Goal: Task Accomplishment & Management: Manage account settings

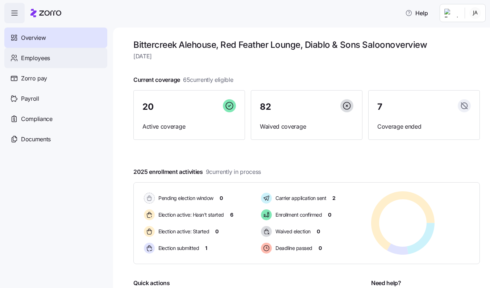
click at [39, 61] on span "Employees" at bounding box center [35, 58] width 29 height 9
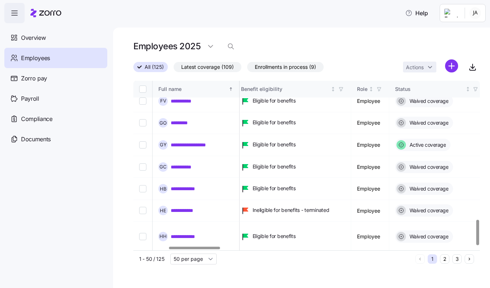
scroll to position [923, 238]
click at [444, 257] on button "2" at bounding box center [444, 258] width 9 height 9
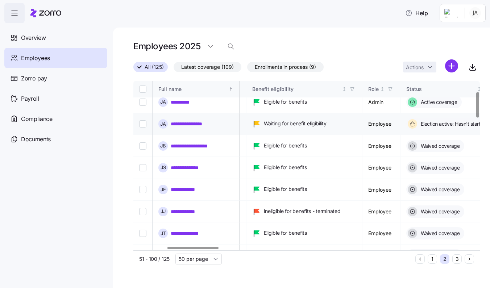
scroll to position [73, 226]
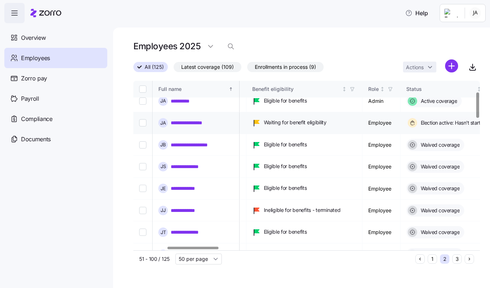
click at [212, 122] on link "**********" at bounding box center [195, 122] width 49 height 7
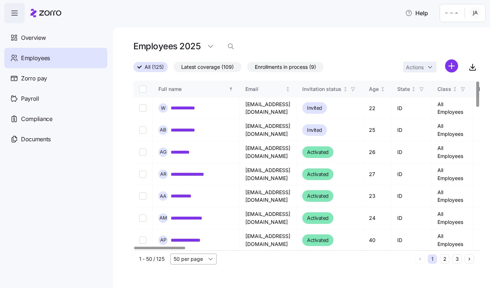
click at [212, 261] on input "50 per page" at bounding box center [193, 259] width 46 height 11
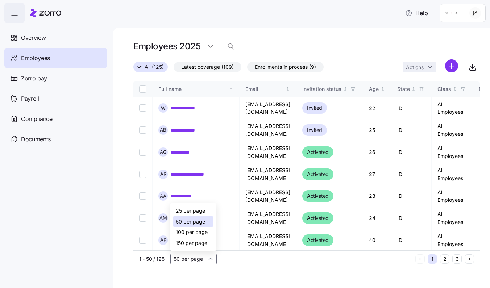
click at [202, 239] on span "150 per page" at bounding box center [192, 243] width 32 height 8
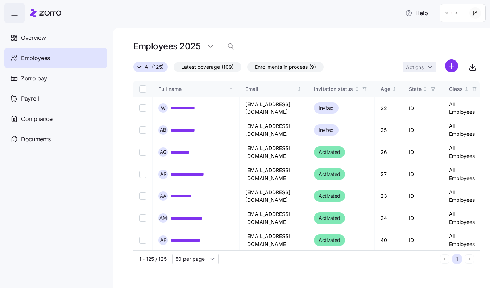
type input "150 per page"
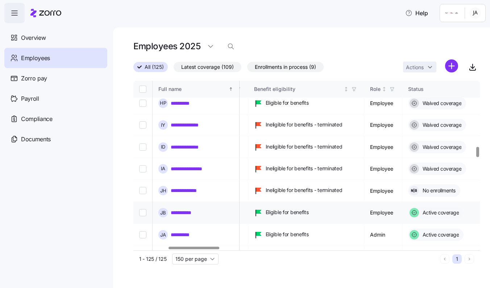
scroll to position [1083, 236]
click at [141, 253] on input "Select record 55" at bounding box center [142, 256] width 7 height 7
checkbox input "true"
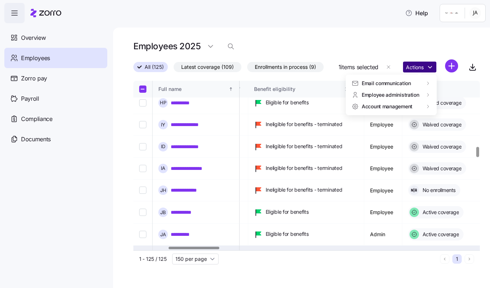
click at [414, 64] on html "**********" at bounding box center [245, 142] width 490 height 284
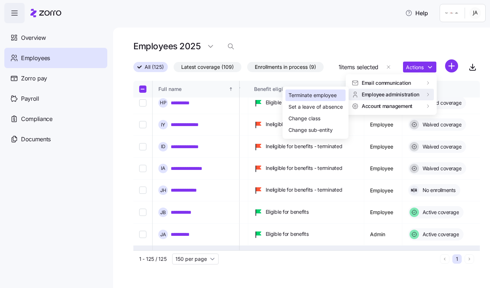
click at [337, 95] on div "Terminate employee" at bounding box center [312, 95] width 48 height 8
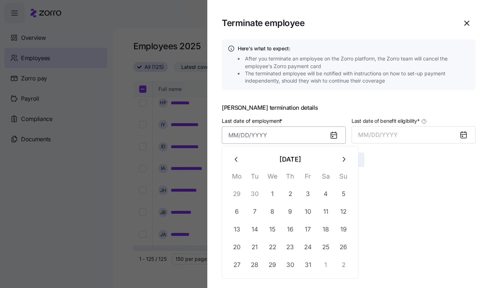
click at [318, 136] on input "Last date of employment *" at bounding box center [284, 134] width 124 height 17
click at [272, 196] on button "1" at bounding box center [272, 193] width 17 height 17
type input "[DATE]"
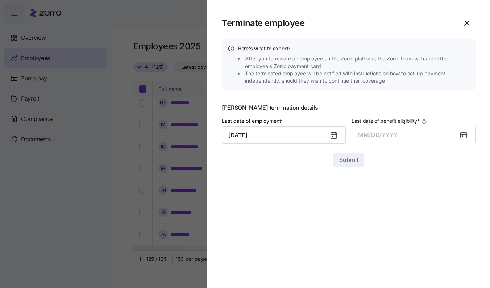
click at [458, 136] on div at bounding box center [466, 134] width 17 height 17
click at [449, 133] on button "MM/DD/YYYY" at bounding box center [413, 134] width 124 height 17
click at [376, 232] on button "Oct" at bounding box center [378, 233] width 41 height 17
click at [349, 163] on span "Submit" at bounding box center [348, 159] width 19 height 9
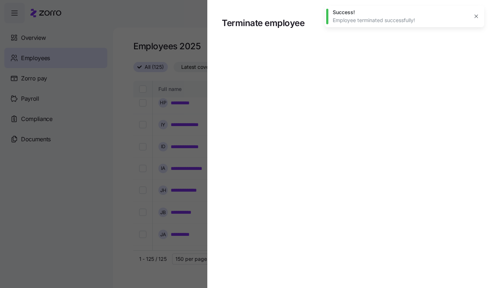
checkbox input "false"
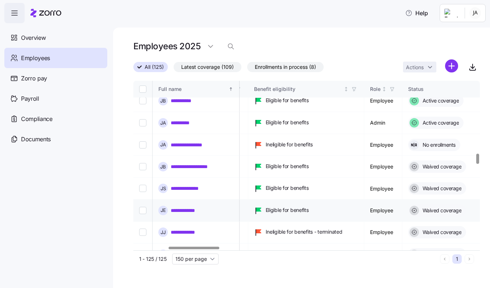
scroll to position [1195, 236]
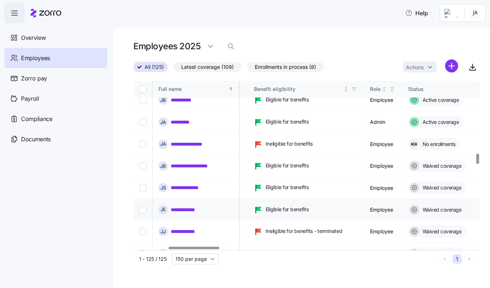
click at [142, 206] on input "Select record 58" at bounding box center [142, 209] width 7 height 7
checkbox input "true"
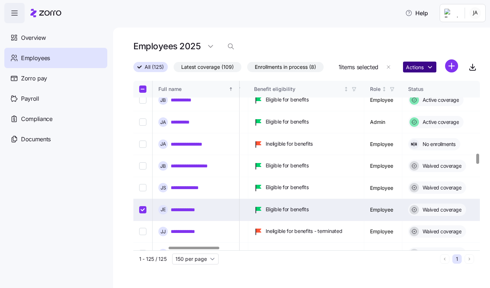
click at [416, 64] on html "**********" at bounding box center [245, 142] width 490 height 284
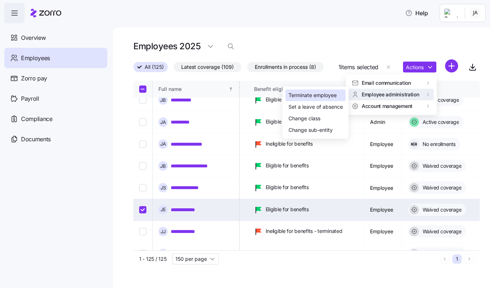
click at [330, 93] on div "Terminate employee" at bounding box center [312, 95] width 48 height 8
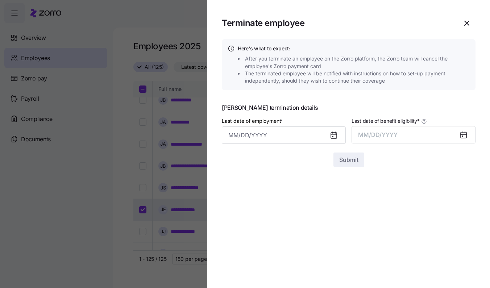
click at [335, 135] on icon at bounding box center [334, 136] width 6 height 6
click at [313, 139] on input "Last date of employment *" at bounding box center [284, 134] width 124 height 17
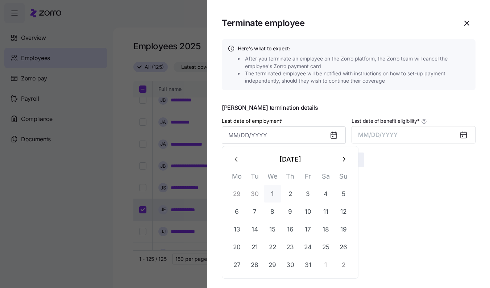
click at [273, 193] on button "1" at bounding box center [272, 193] width 17 height 17
type input "[DATE]"
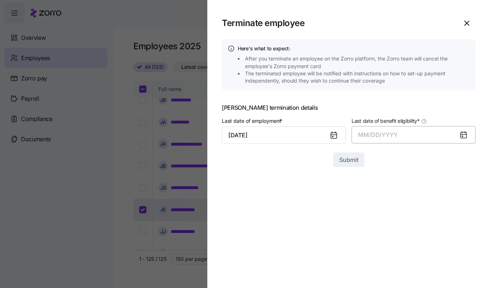
click at [403, 137] on button "MM/DD/YYYY" at bounding box center [413, 134] width 124 height 17
click at [380, 230] on button "Oct" at bounding box center [378, 233] width 41 height 17
click at [349, 160] on span "Submit" at bounding box center [348, 159] width 19 height 9
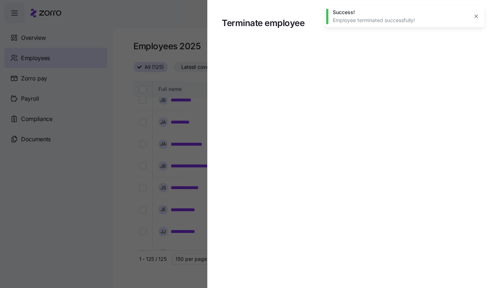
checkbox input "false"
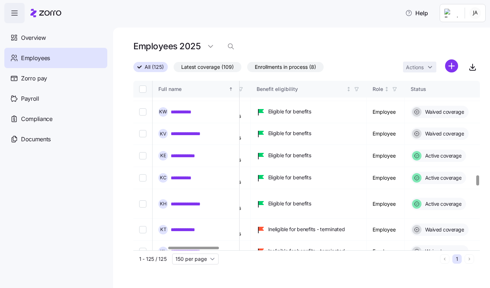
scroll to position [1562, 234]
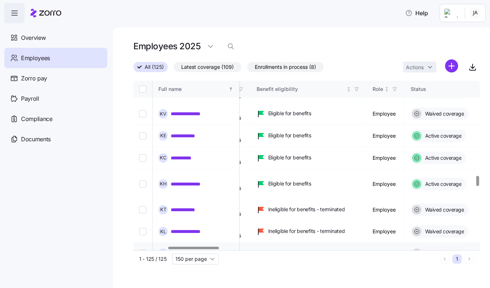
click at [140, 250] on input "Select record 76" at bounding box center [142, 253] width 7 height 7
checkbox input "true"
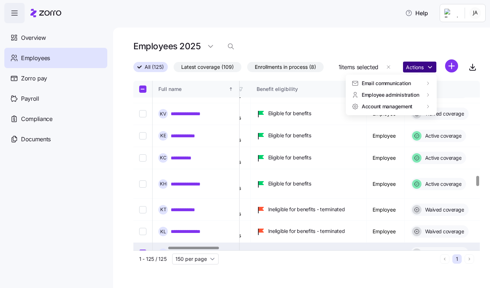
click at [413, 69] on html "**********" at bounding box center [245, 142] width 490 height 284
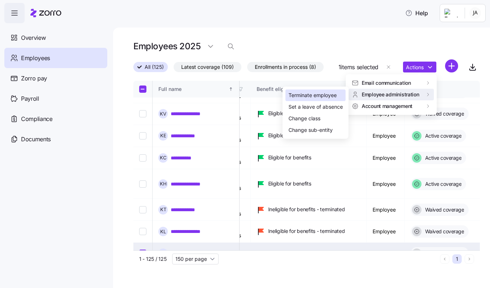
click at [332, 97] on div "Terminate employee" at bounding box center [312, 95] width 48 height 8
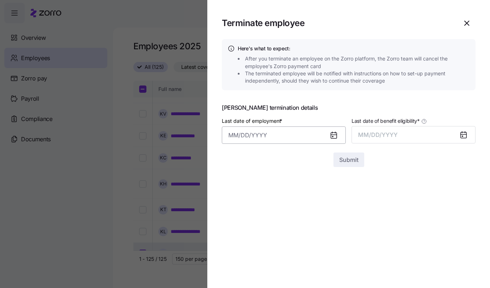
click at [321, 137] on input "Last date of employment *" at bounding box center [284, 134] width 124 height 17
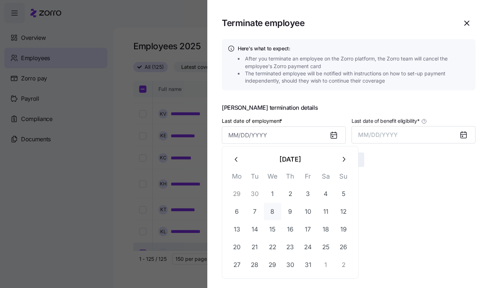
click at [276, 213] on button "8" at bounding box center [272, 211] width 17 height 17
type input "[DATE]"
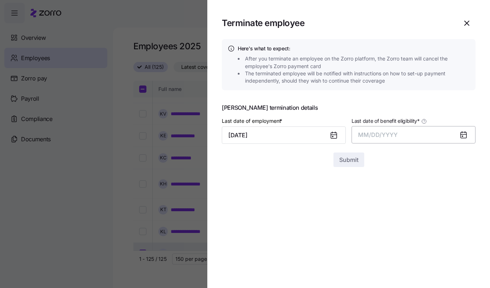
click at [443, 135] on button "MM/DD/YYYY" at bounding box center [413, 134] width 124 height 17
click at [379, 233] on button "Oct" at bounding box center [378, 233] width 41 height 17
click at [345, 160] on span "Submit" at bounding box center [348, 159] width 19 height 9
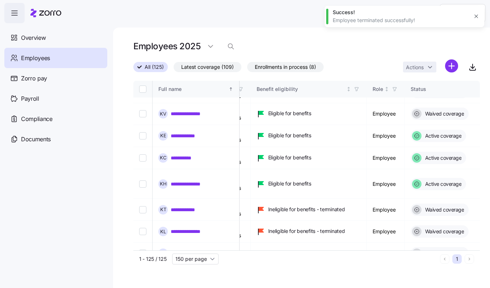
checkbox input "false"
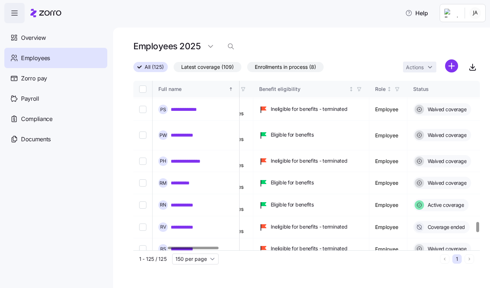
scroll to position [2384, 231]
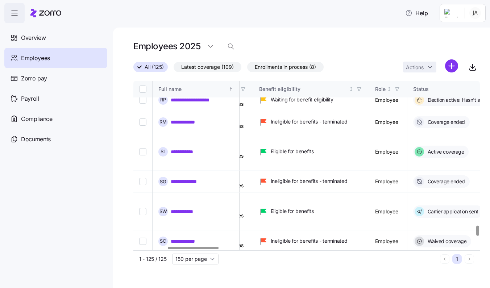
checkbox input "true"
click at [430, 67] on html "**********" at bounding box center [245, 142] width 490 height 284
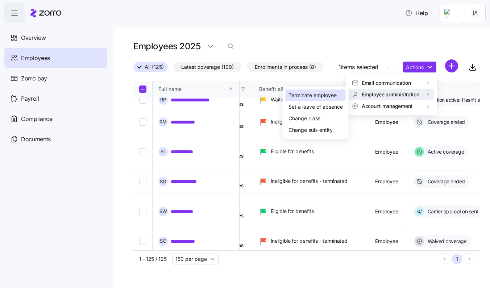
click at [330, 95] on div "Terminate employee" at bounding box center [312, 95] width 48 height 8
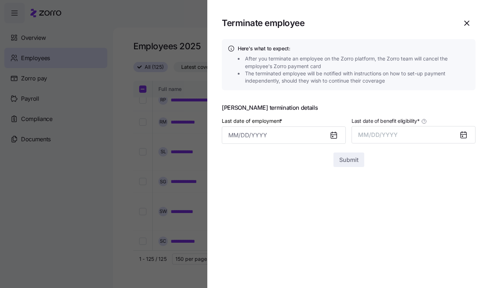
click at [334, 136] on icon at bounding box center [334, 136] width 6 height 6
click at [313, 136] on input "Last date of employment *" at bounding box center [284, 134] width 124 height 17
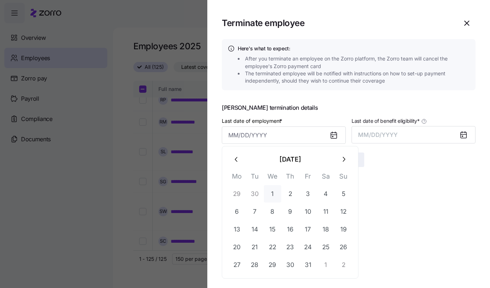
click at [274, 196] on button "1" at bounding box center [272, 193] width 17 height 17
type input "[DATE]"
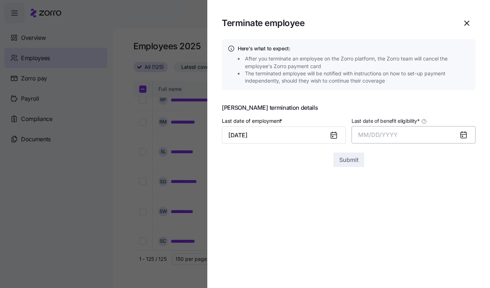
click at [403, 129] on button "MM/DD/YYYY" at bounding box center [413, 134] width 124 height 17
click at [378, 228] on button "Oct" at bounding box center [378, 233] width 41 height 17
click at [349, 154] on button "Submit" at bounding box center [348, 160] width 31 height 14
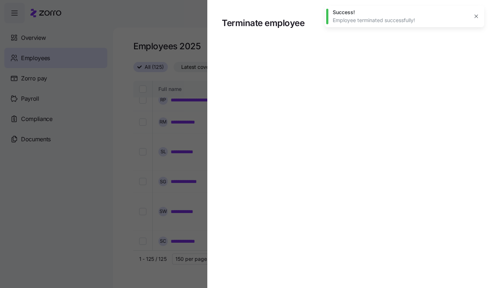
checkbox input "false"
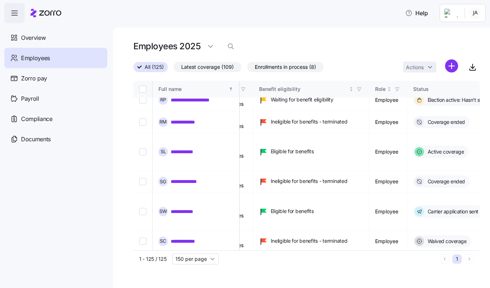
scroll to position [0, 0]
click at [478, 16] on html "**********" at bounding box center [245, 142] width 490 height 284
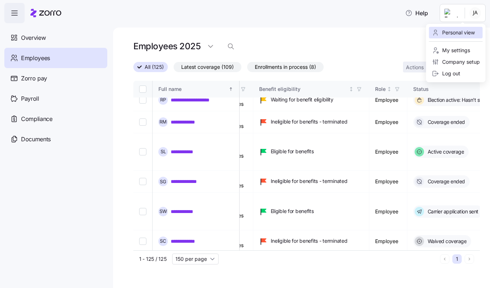
click at [460, 31] on div "Personal view" at bounding box center [453, 33] width 43 height 8
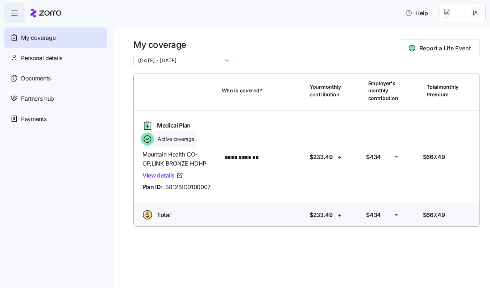
click at [15, 13] on icon "button" at bounding box center [14, 13] width 9 height 9
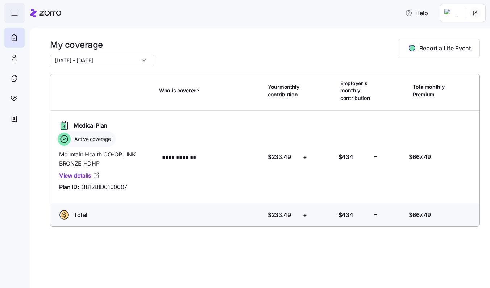
click at [15, 13] on icon "button" at bounding box center [15, 13] width 6 height 0
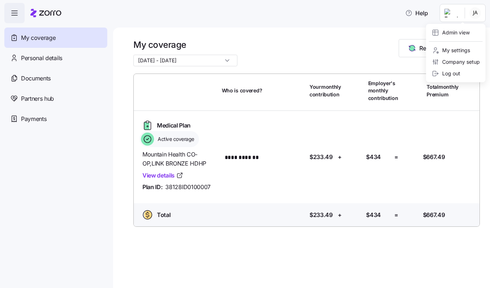
click at [451, 10] on html "**********" at bounding box center [245, 142] width 490 height 284
click at [264, 16] on html "**********" at bounding box center [245, 142] width 490 height 284
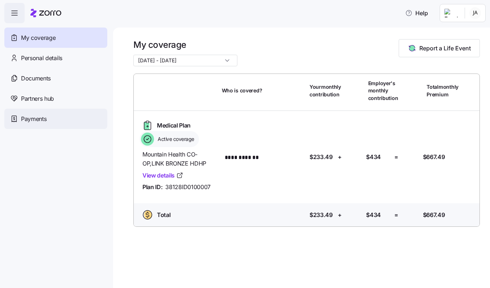
click at [33, 121] on span "Payments" at bounding box center [33, 118] width 25 height 9
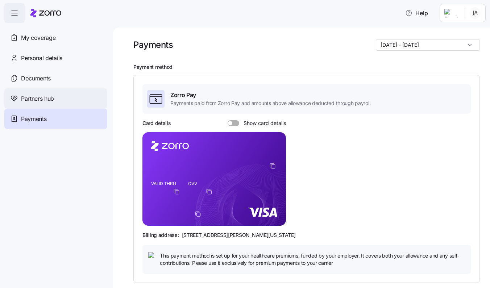
click at [33, 96] on span "Partners hub" at bounding box center [37, 98] width 33 height 9
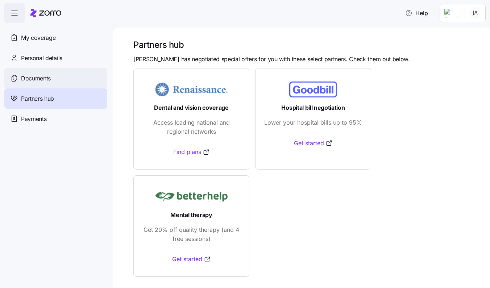
click at [33, 76] on span "Documents" at bounding box center [36, 78] width 30 height 9
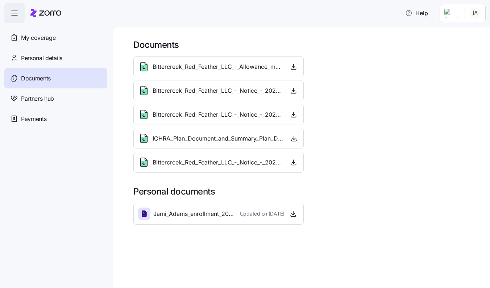
click at [210, 67] on span "Bittercreek_Red_Feather_LLC_-_Allowance_model.pdf" at bounding box center [218, 66] width 130 height 9
click at [296, 68] on icon "button" at bounding box center [293, 66] width 7 height 7
click at [50, 58] on span "Personal details" at bounding box center [41, 58] width 41 height 9
